Goal: Task Accomplishment & Management: Manage account settings

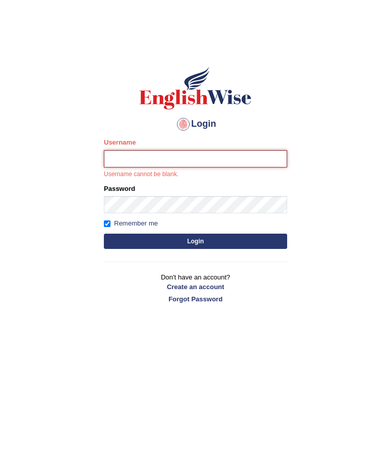
click at [224, 164] on input "Username" at bounding box center [195, 158] width 183 height 17
click at [223, 157] on input "Username" at bounding box center [195, 158] width 183 height 17
type input "Nacani"
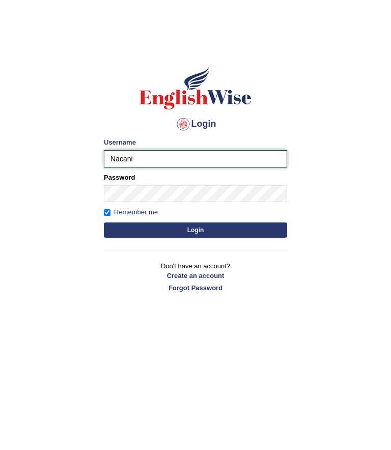
click at [120, 152] on input "Nacani" at bounding box center [195, 158] width 183 height 17
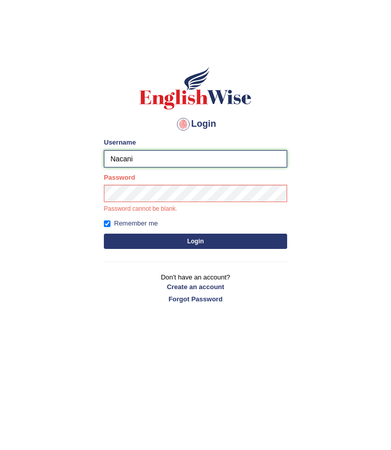
click at [110, 154] on input "Nacani" at bounding box center [195, 158] width 183 height 17
click at [108, 156] on input "Nacani" at bounding box center [195, 158] width 183 height 17
click at [119, 153] on input "Nacani" at bounding box center [195, 158] width 183 height 17
click at [117, 154] on input "Nacani" at bounding box center [195, 158] width 183 height 17
click at [134, 155] on input "Nacani" at bounding box center [195, 158] width 183 height 17
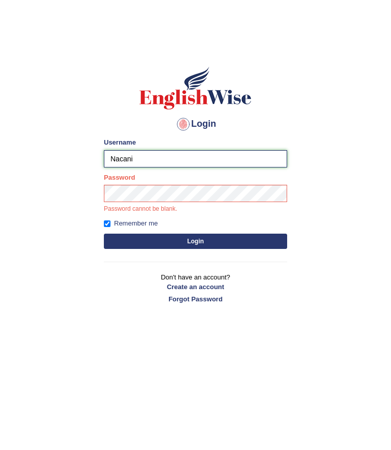
click at [121, 155] on input "Nacani" at bounding box center [195, 158] width 183 height 17
click at [120, 153] on input "Nacani" at bounding box center [195, 158] width 183 height 17
click at [111, 151] on input "Nacani" at bounding box center [195, 158] width 183 height 17
click at [115, 161] on input "Nacani" at bounding box center [195, 158] width 183 height 17
type input "nacani"
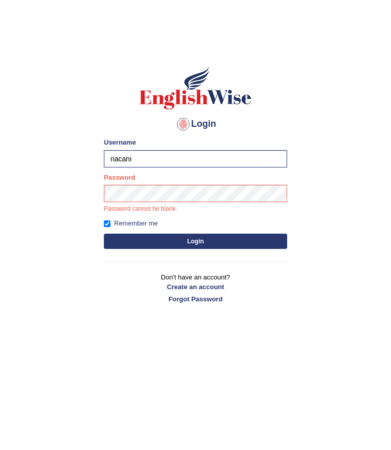
click at [112, 182] on label "Password" at bounding box center [119, 177] width 31 height 10
click at [244, 238] on button "Login" at bounding box center [195, 241] width 183 height 15
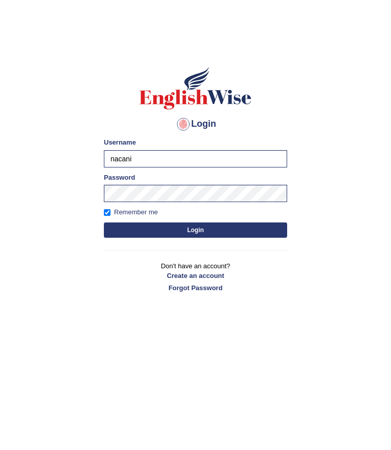
click at [231, 226] on button "Login" at bounding box center [195, 229] width 183 height 15
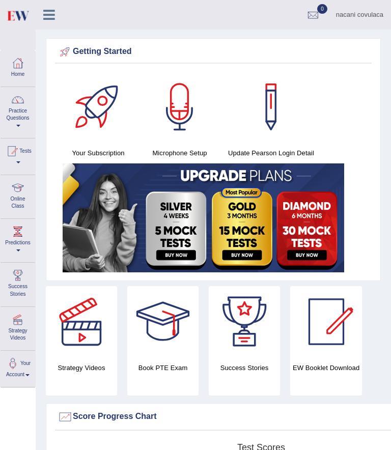
click at [17, 191] on div at bounding box center [17, 187] width 15 height 15
